Goal: Navigation & Orientation: Find specific page/section

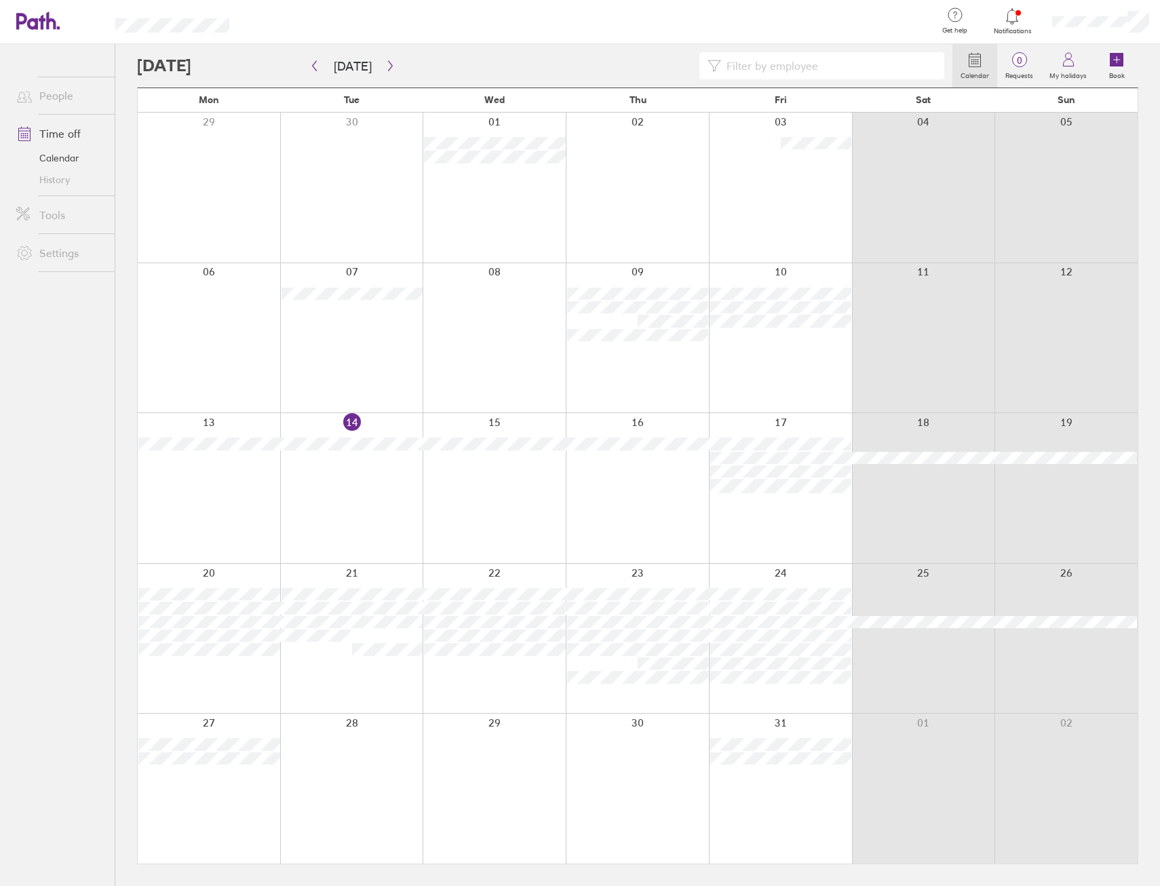
click at [54, 96] on link "People" at bounding box center [59, 95] width 109 height 27
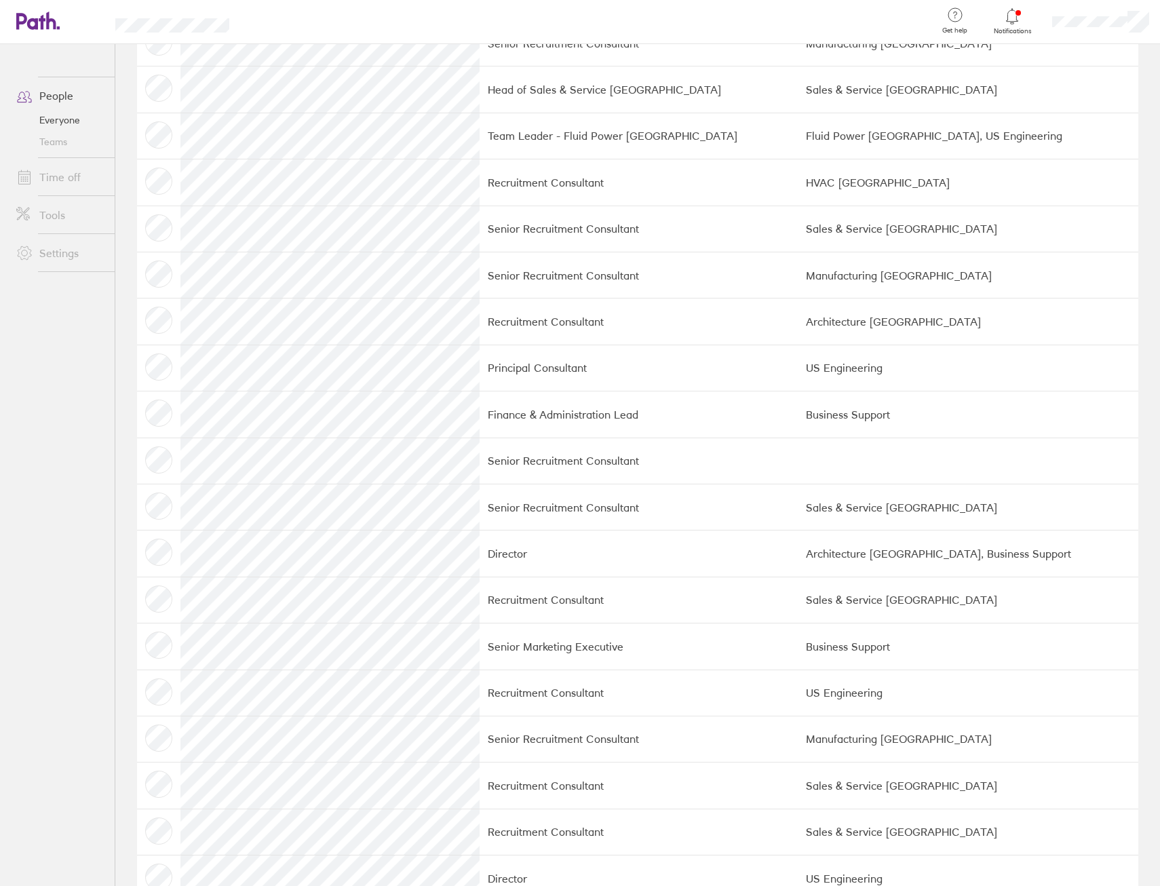
scroll to position [610, 0]
click at [174, 462] on tr "Senior Recruitment Consultant" at bounding box center [637, 460] width 1001 height 46
click at [152, 441] on tr "Senior Recruitment Consultant" at bounding box center [637, 460] width 1001 height 46
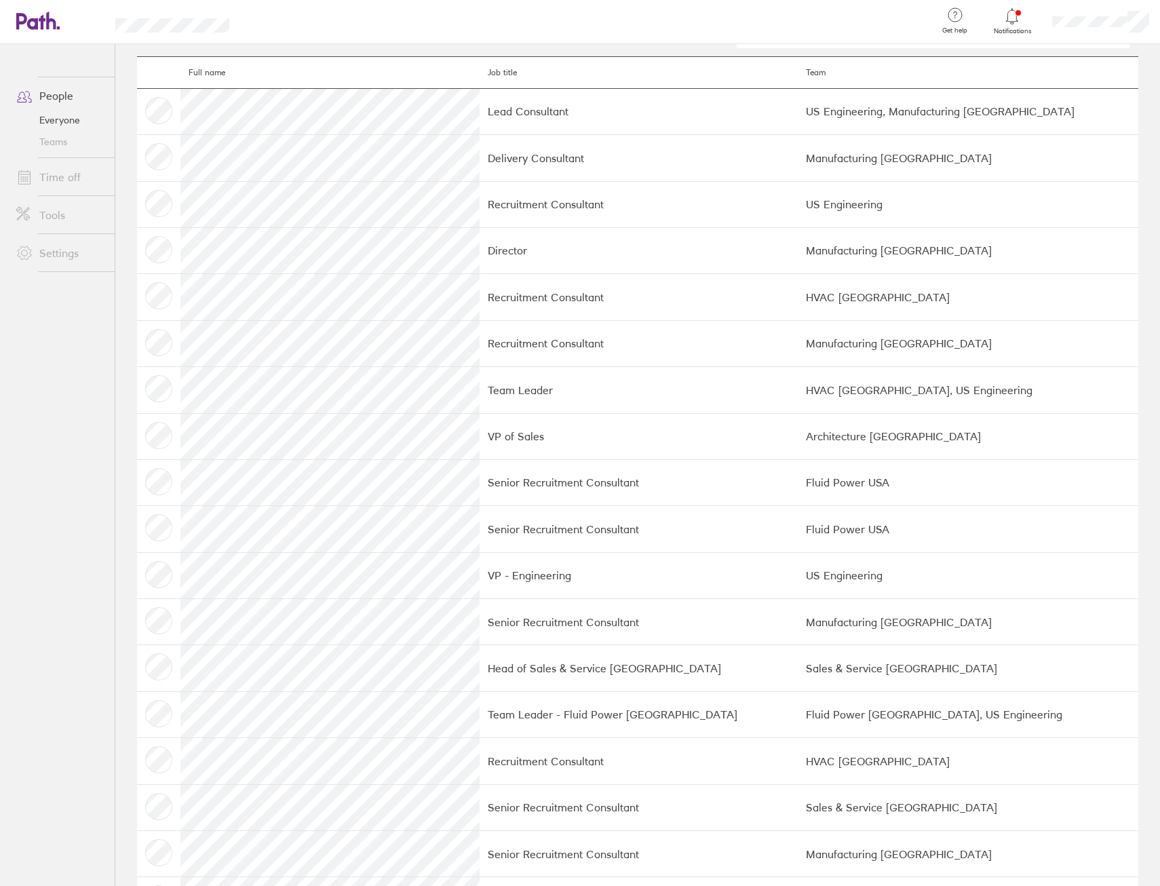
scroll to position [0, 0]
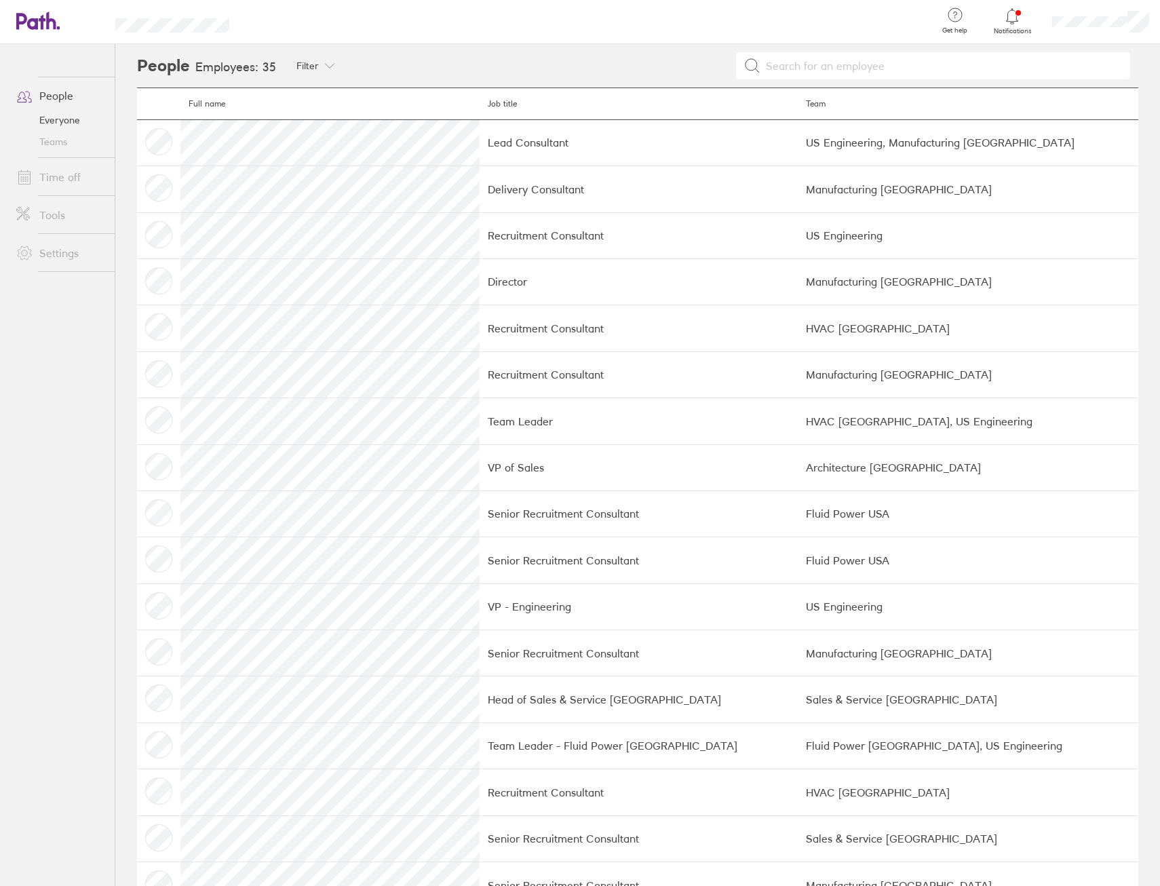
click at [64, 140] on link "Teams" at bounding box center [59, 142] width 109 height 22
